Goal: Task Accomplishment & Management: Manage account settings

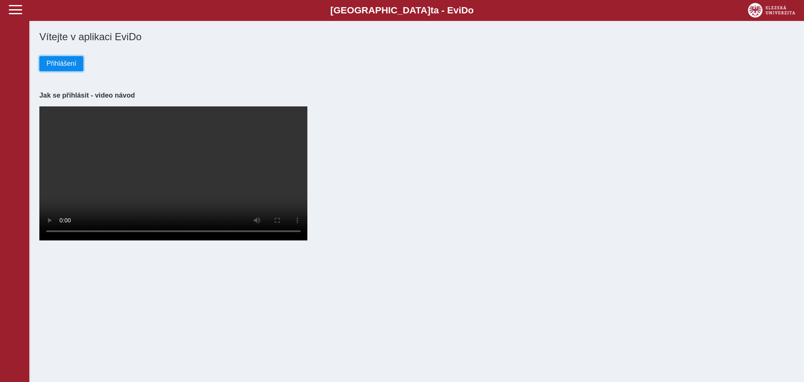
click at [56, 60] on span "Přihlášení" at bounding box center [61, 64] width 30 height 8
